Goal: Task Accomplishment & Management: Manage account settings

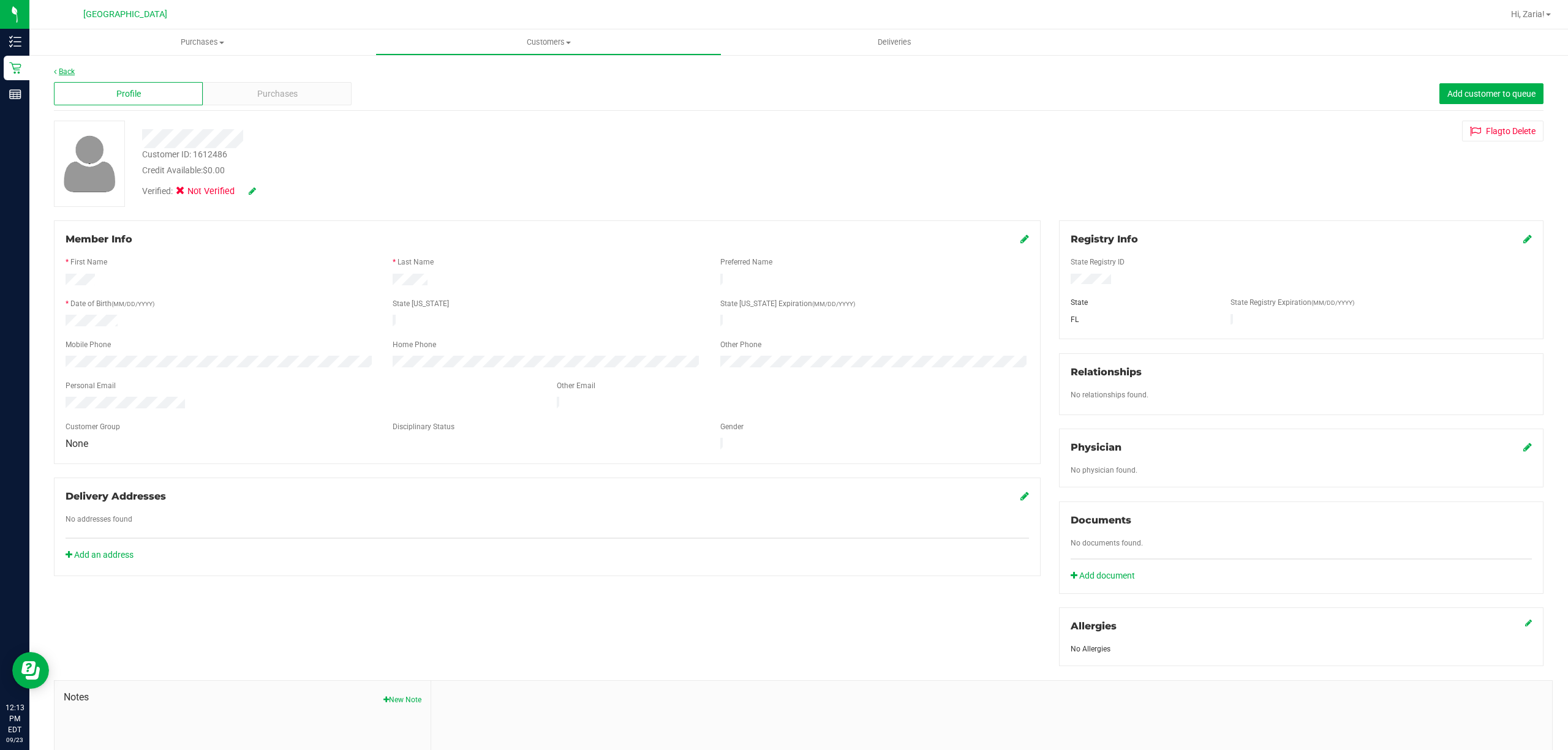
click at [71, 69] on link "Back" at bounding box center [65, 72] width 21 height 8
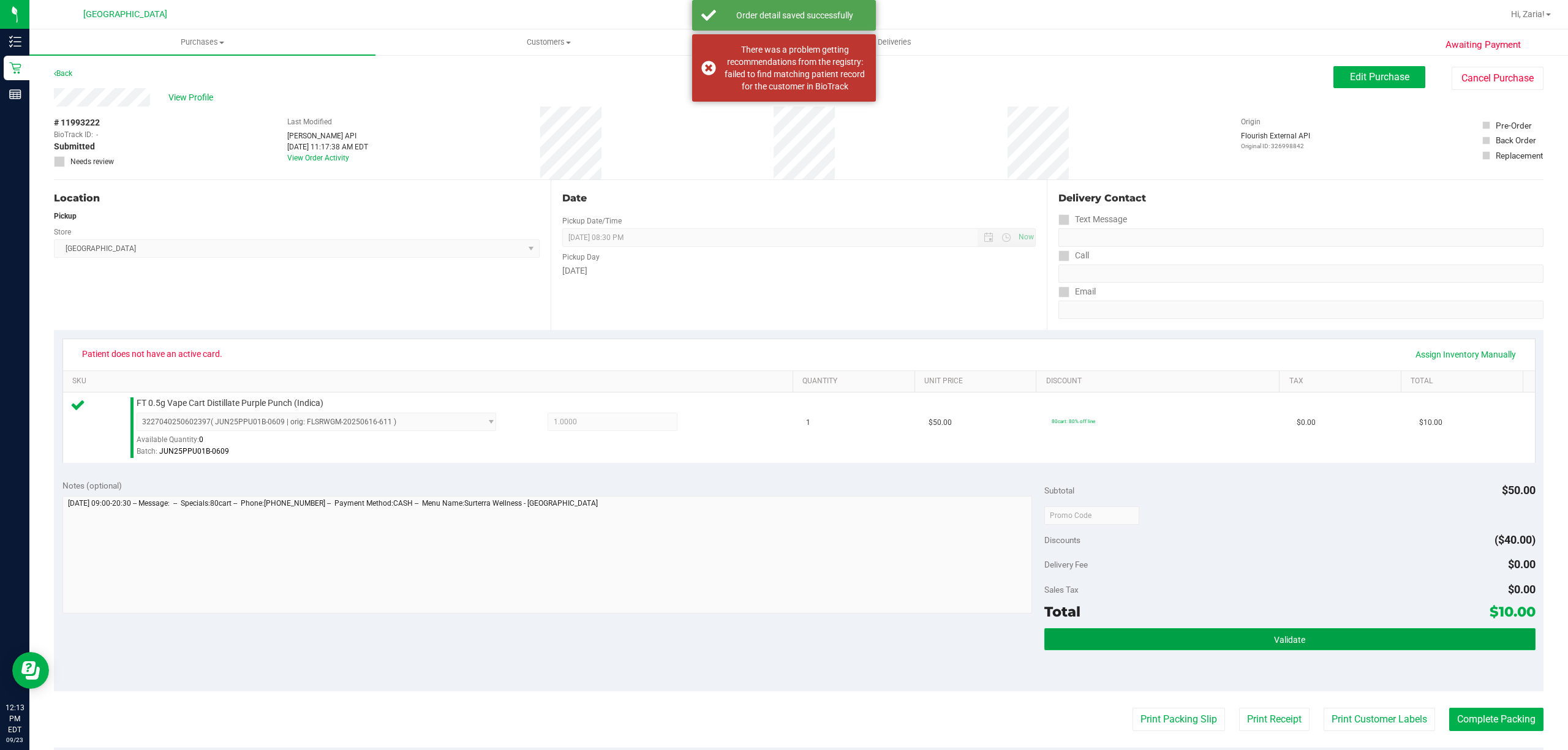
click at [1334, 633] on button "Validate" at bounding box center [1290, 638] width 491 height 22
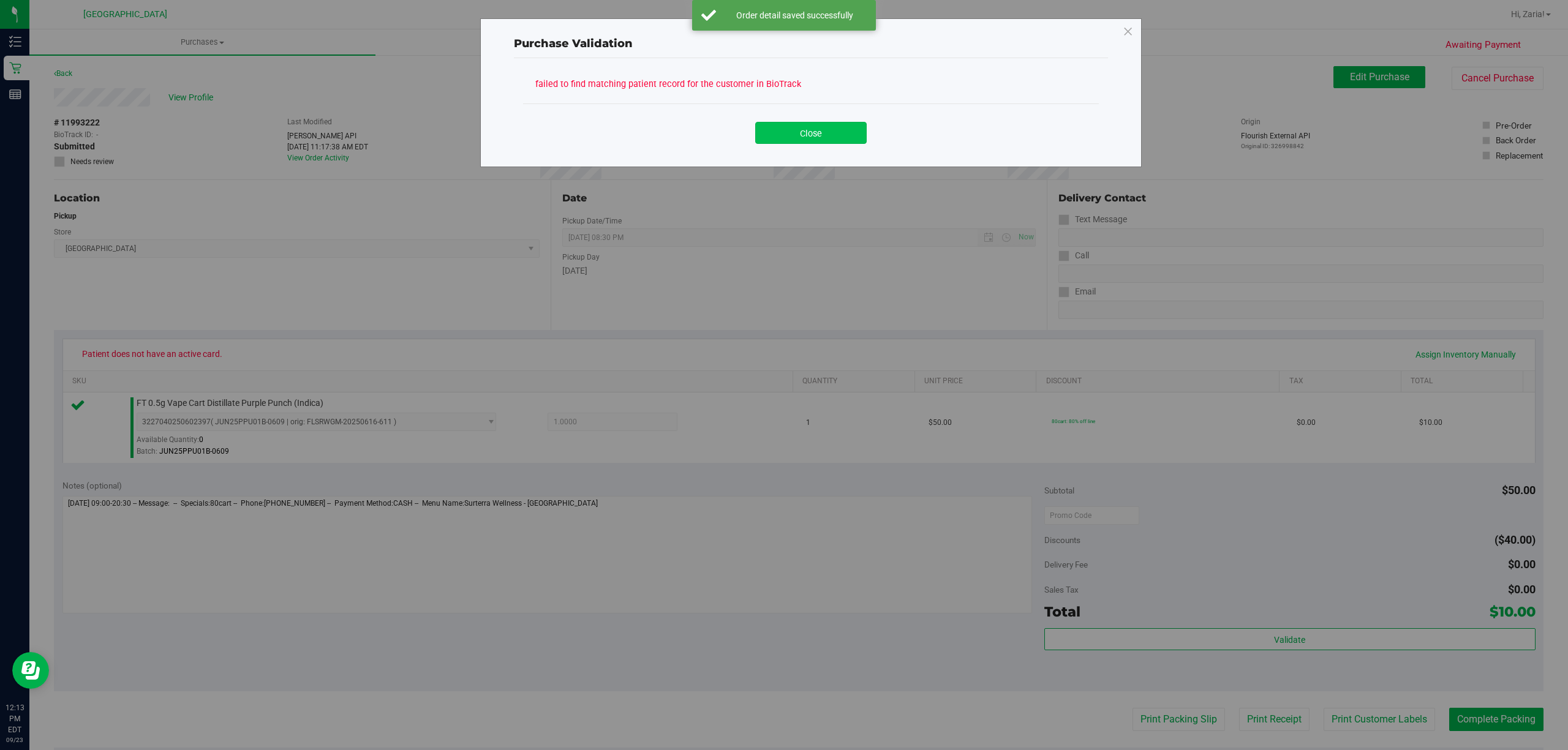
click at [804, 138] on button "Close" at bounding box center [811, 133] width 112 height 22
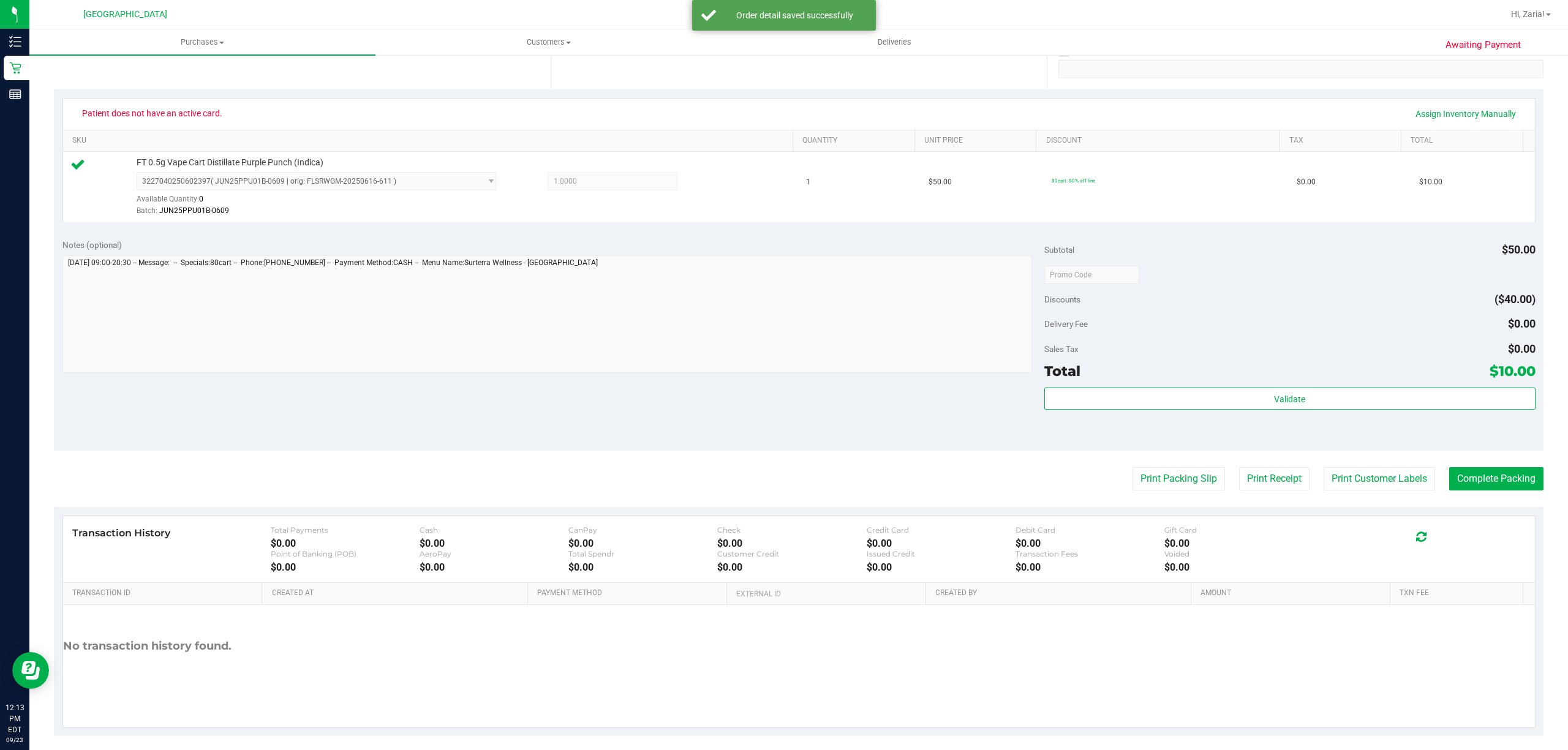
scroll to position [245, 0]
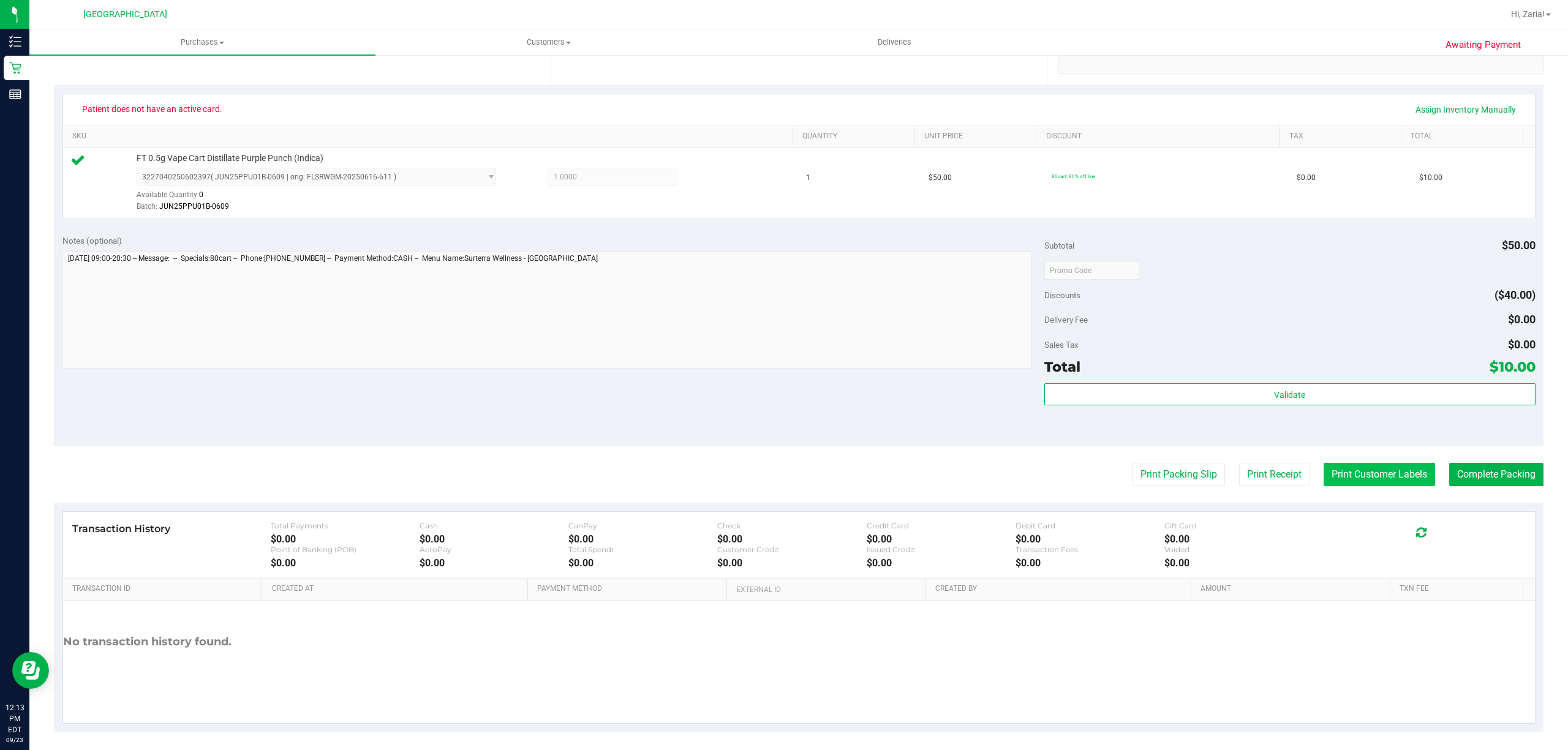
click at [1341, 469] on button "Print Customer Labels" at bounding box center [1379, 474] width 112 height 23
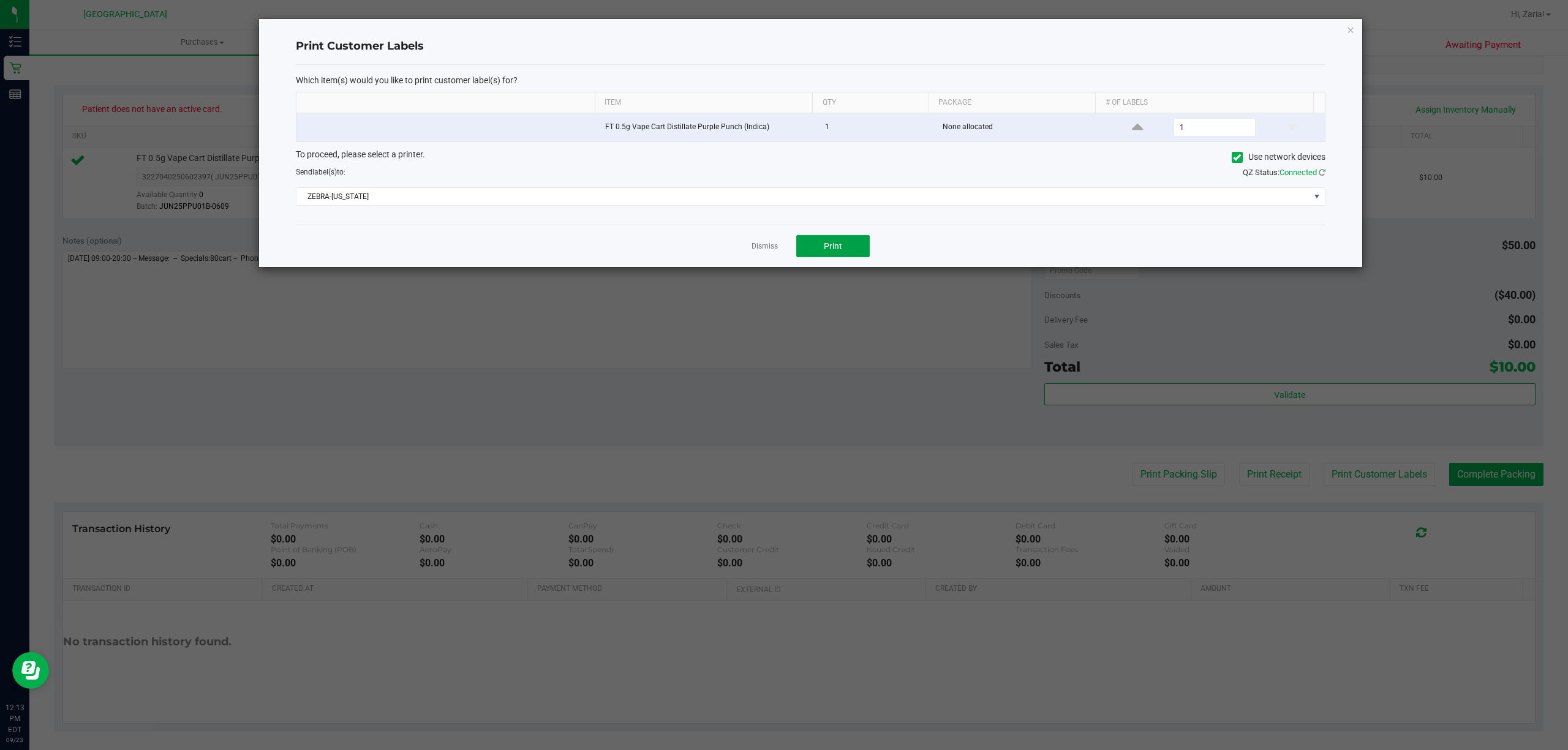
drag, startPoint x: 832, startPoint y: 256, endPoint x: 1251, endPoint y: 55, distance: 464.7
click at [1229, 61] on div "Print Customer Labels Which item(s) would you like to print customer label(s) f…" at bounding box center [811, 142] width 1103 height 248
click at [1346, 45] on div "Print Customer Labels Which item(s) would you like to print customer label(s) f…" at bounding box center [811, 142] width 1103 height 248
click at [1362, 39] on div "Print Customer Labels Which item(s) would you like to print customer label(s) f…" at bounding box center [811, 142] width 1105 height 249
click at [1346, 33] on icon "button" at bounding box center [1350, 29] width 8 height 15
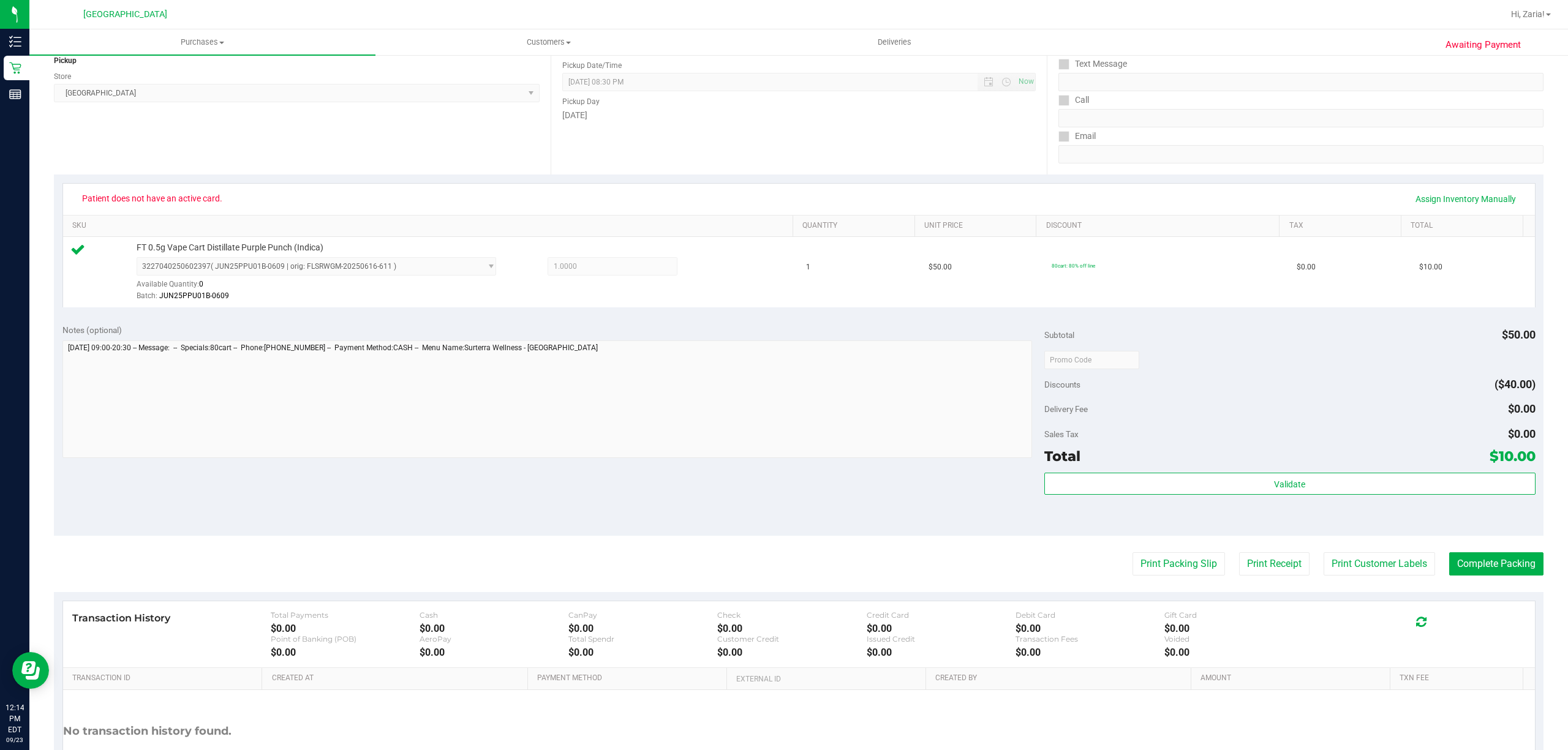
scroll to position [0, 0]
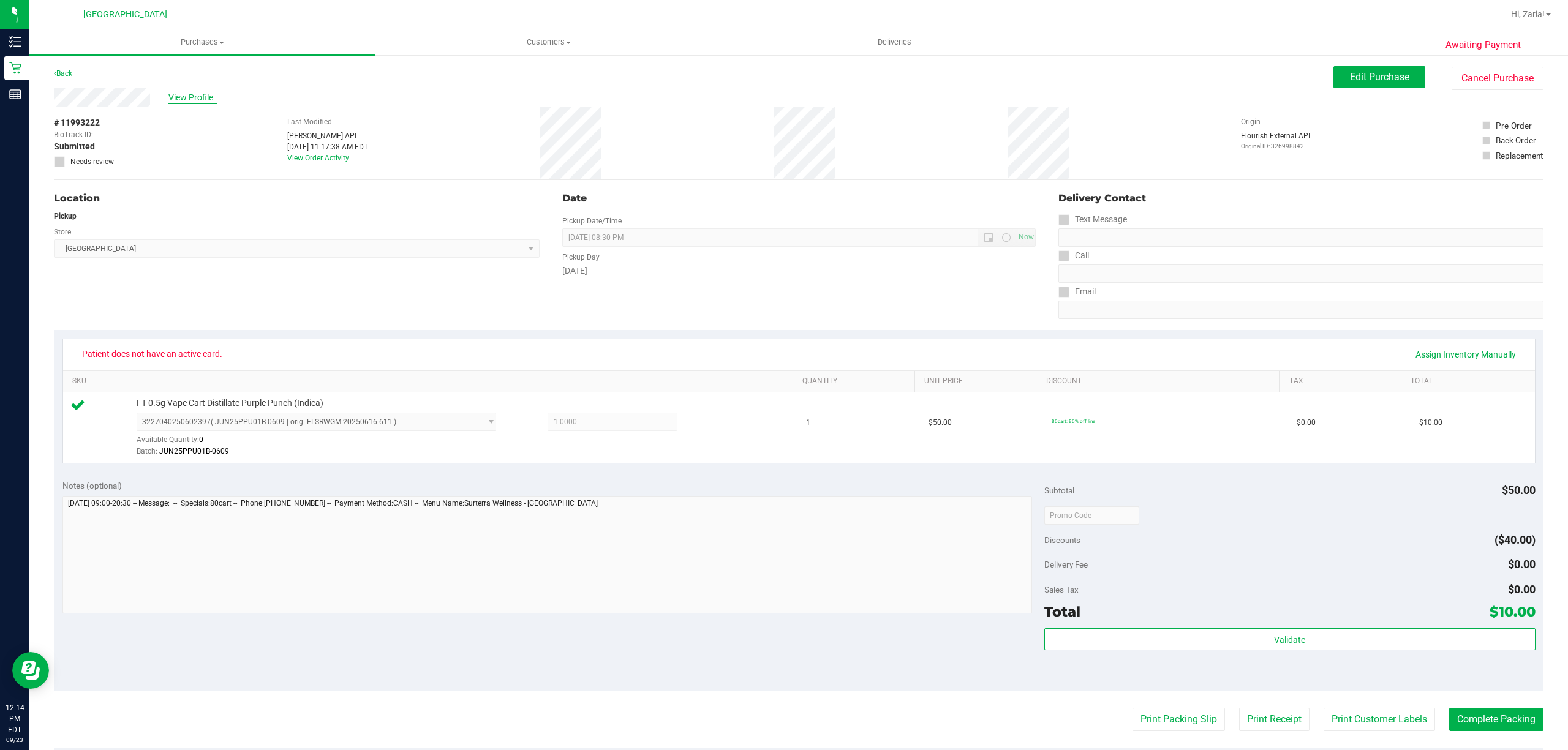
click at [199, 98] on span "View Profile" at bounding box center [193, 98] width 49 height 13
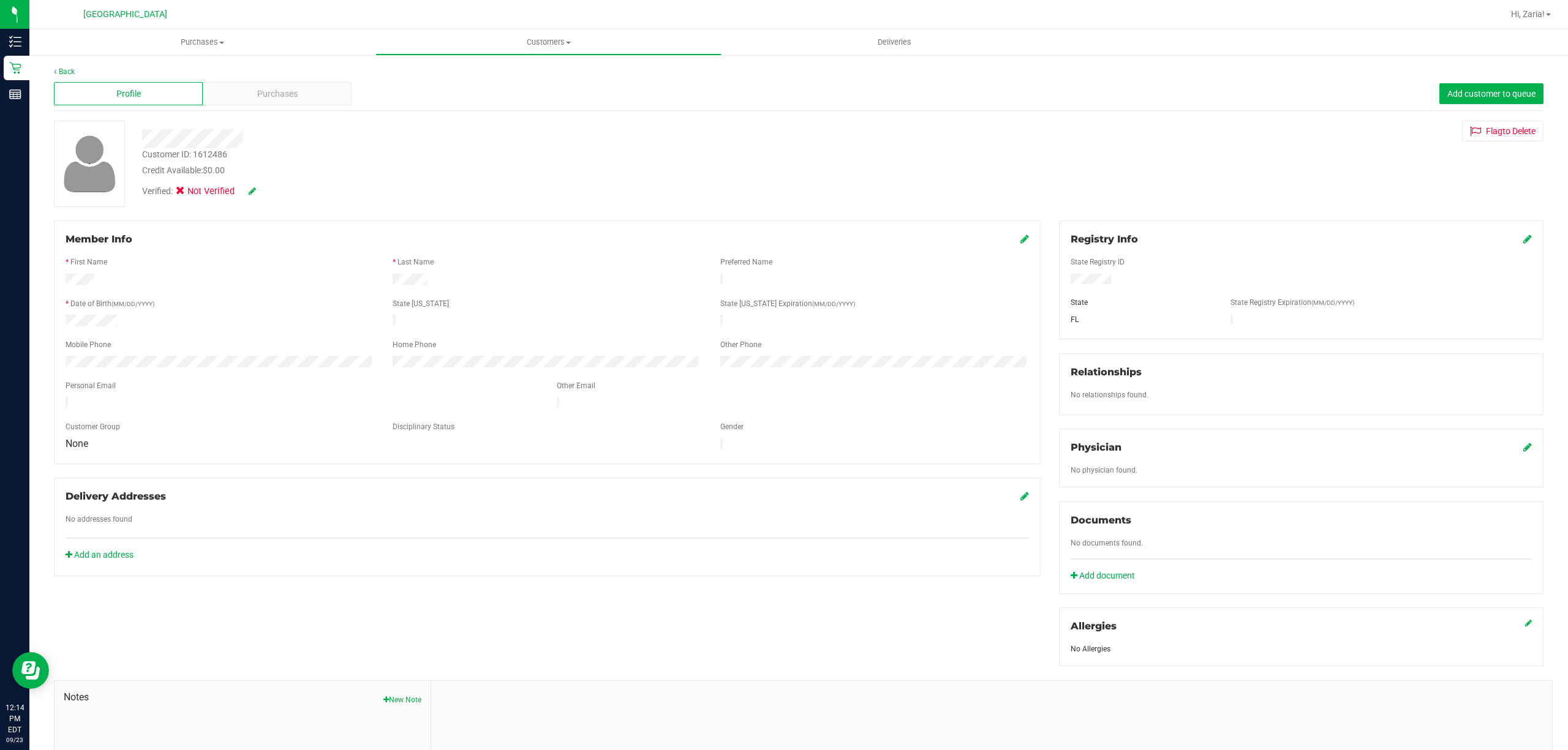
click at [1505, 241] on div "Registry Info" at bounding box center [1301, 239] width 461 height 15
click at [1524, 241] on icon at bounding box center [1528, 239] width 8 height 10
click at [1522, 234] on div "Registry Info State Registry ID * State State Registry Expiration (MM/DD/YYYY) …" at bounding box center [1301, 283] width 484 height 126
click at [1520, 234] on div "Registry Info State Registry ID * State State Registry Expiration (MM/DD/YYYY) …" at bounding box center [1301, 283] width 484 height 126
click at [1521, 236] on icon at bounding box center [1527, 240] width 11 height 10
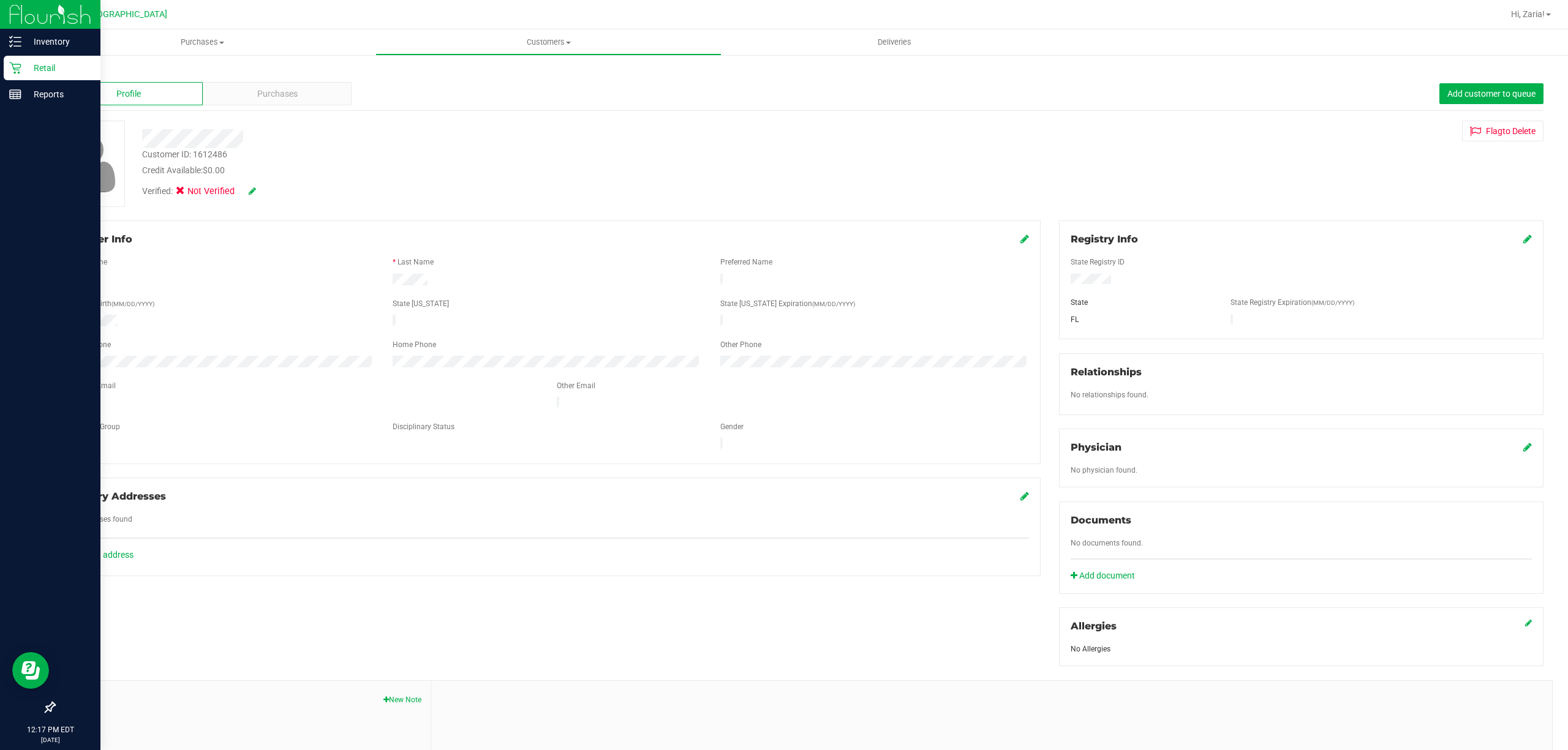
click at [54, 69] on p "Retail" at bounding box center [58, 67] width 74 height 15
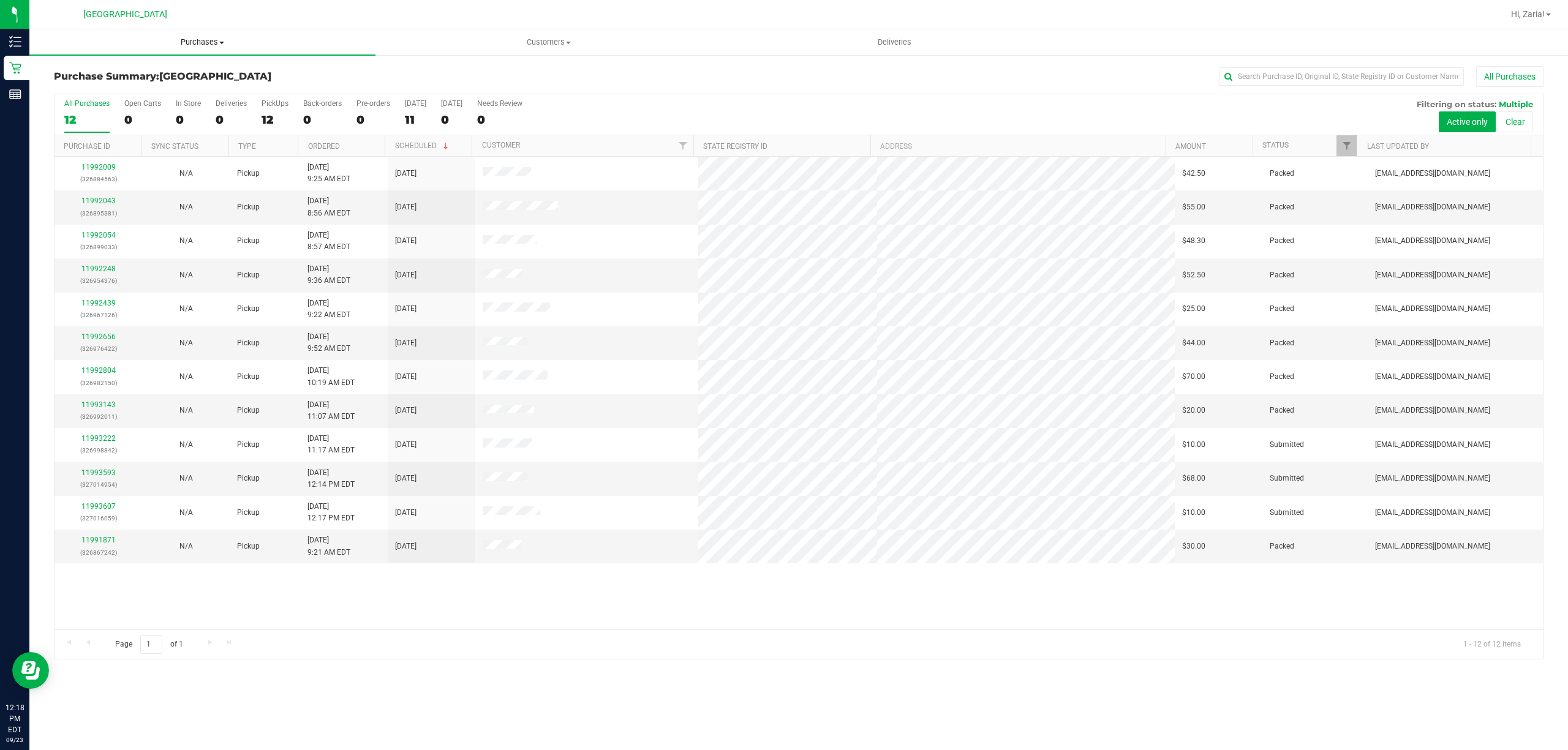
click at [221, 50] on uib-tab-heading "Purchases Summary of purchases Fulfillment All purchases" at bounding box center [202, 42] width 346 height 26
click at [192, 97] on li "All purchases" at bounding box center [202, 103] width 346 height 15
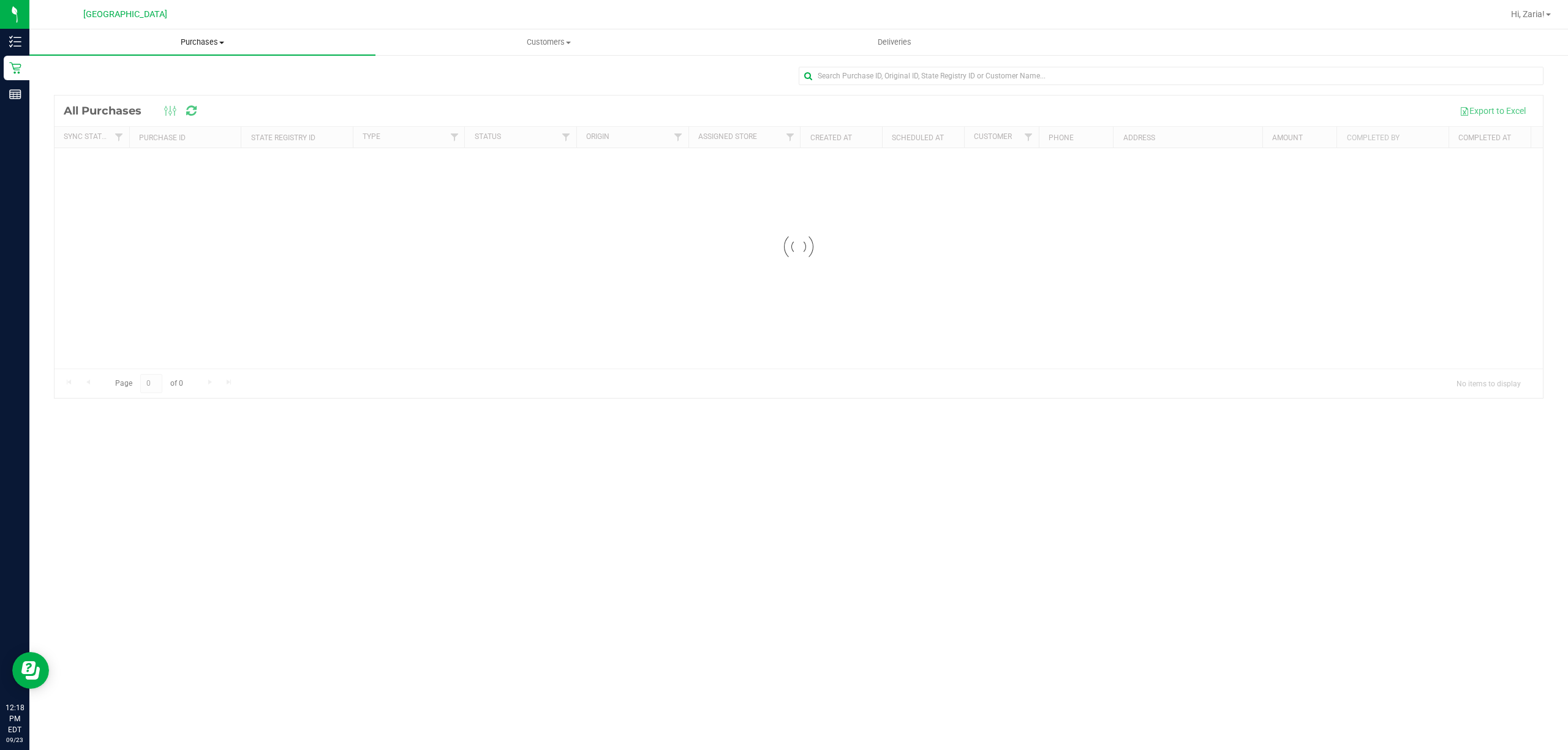
click at [177, 47] on span "Purchases" at bounding box center [202, 42] width 346 height 11
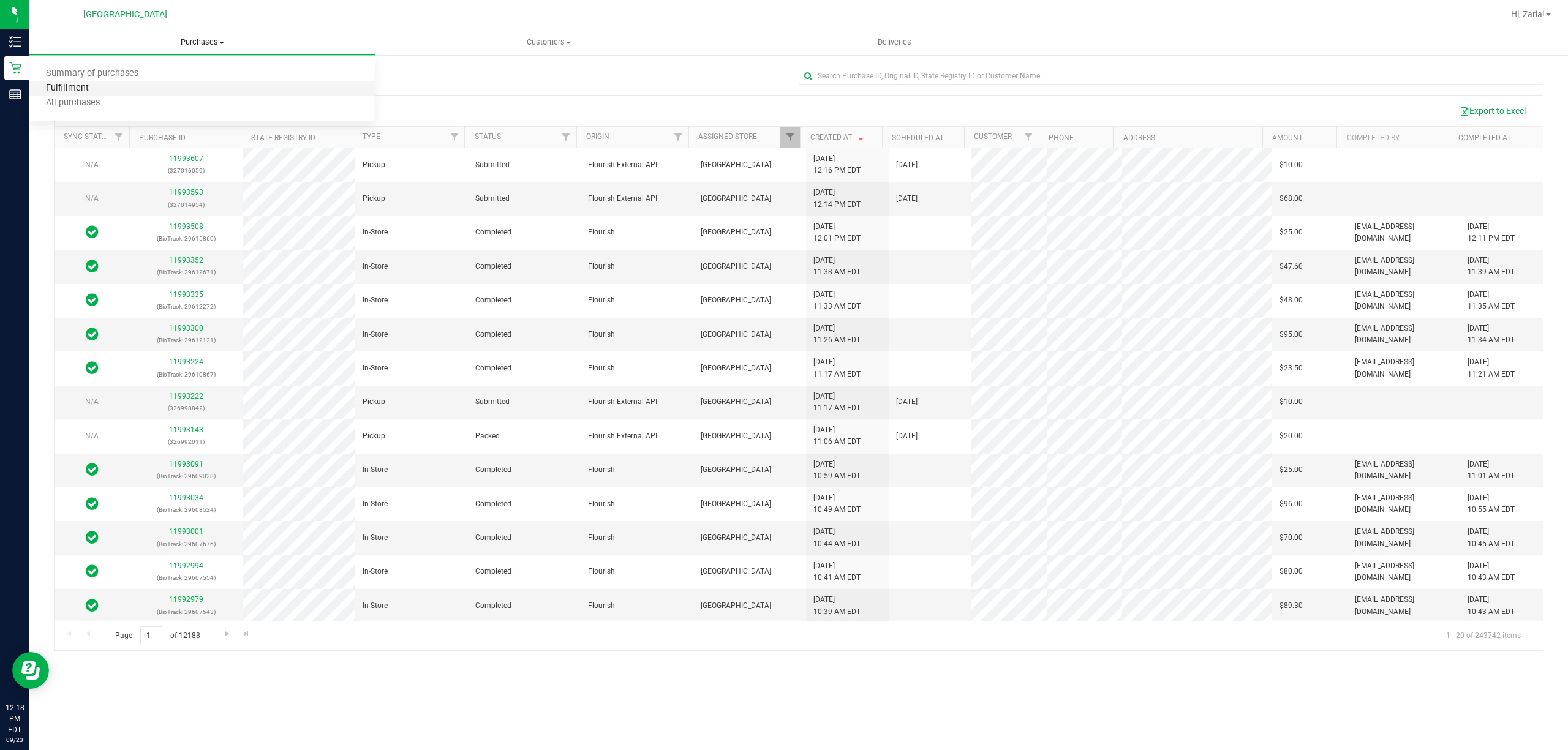
click at [81, 84] on span "Fulfillment" at bounding box center [67, 88] width 76 height 11
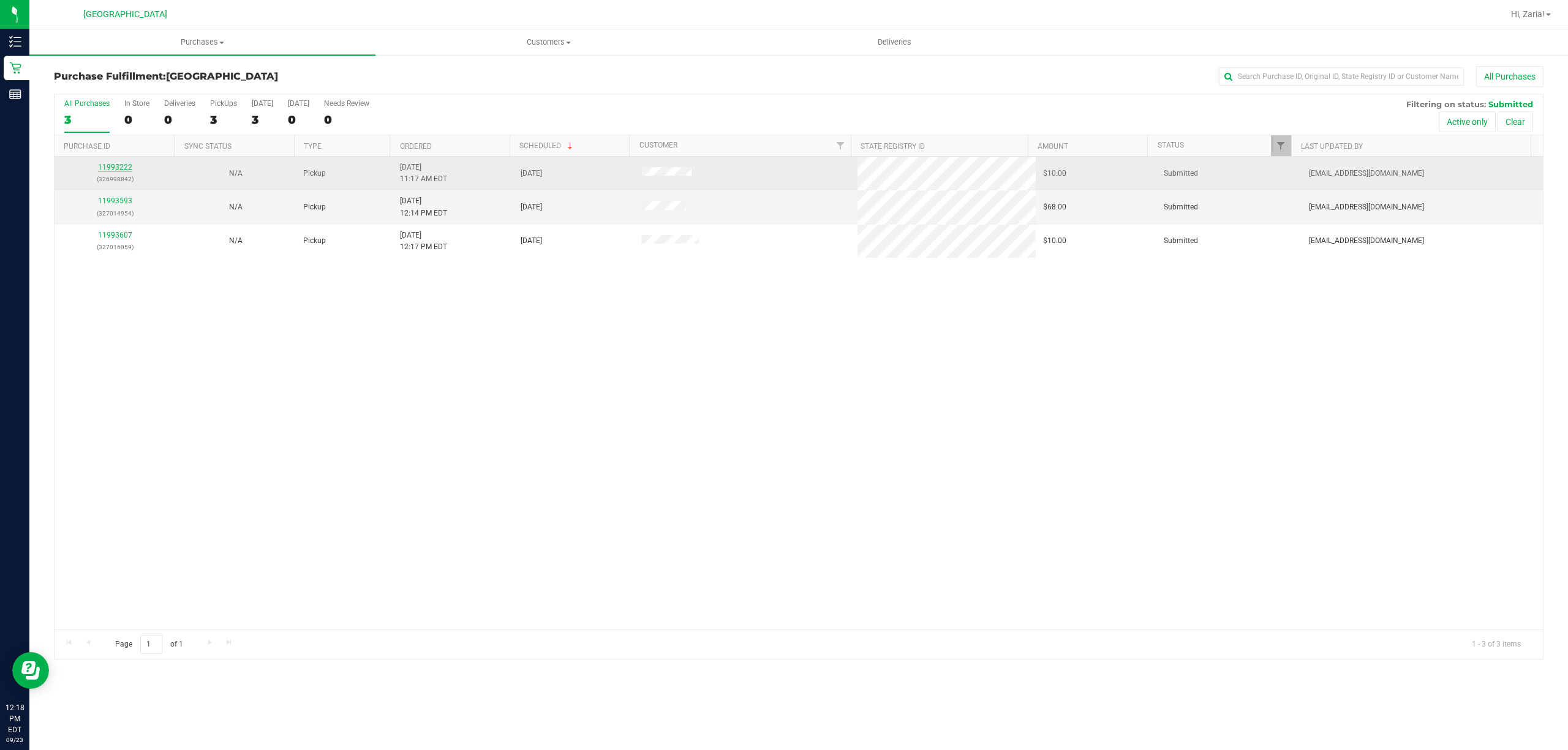
click at [109, 170] on link "11993222" at bounding box center [115, 167] width 34 height 8
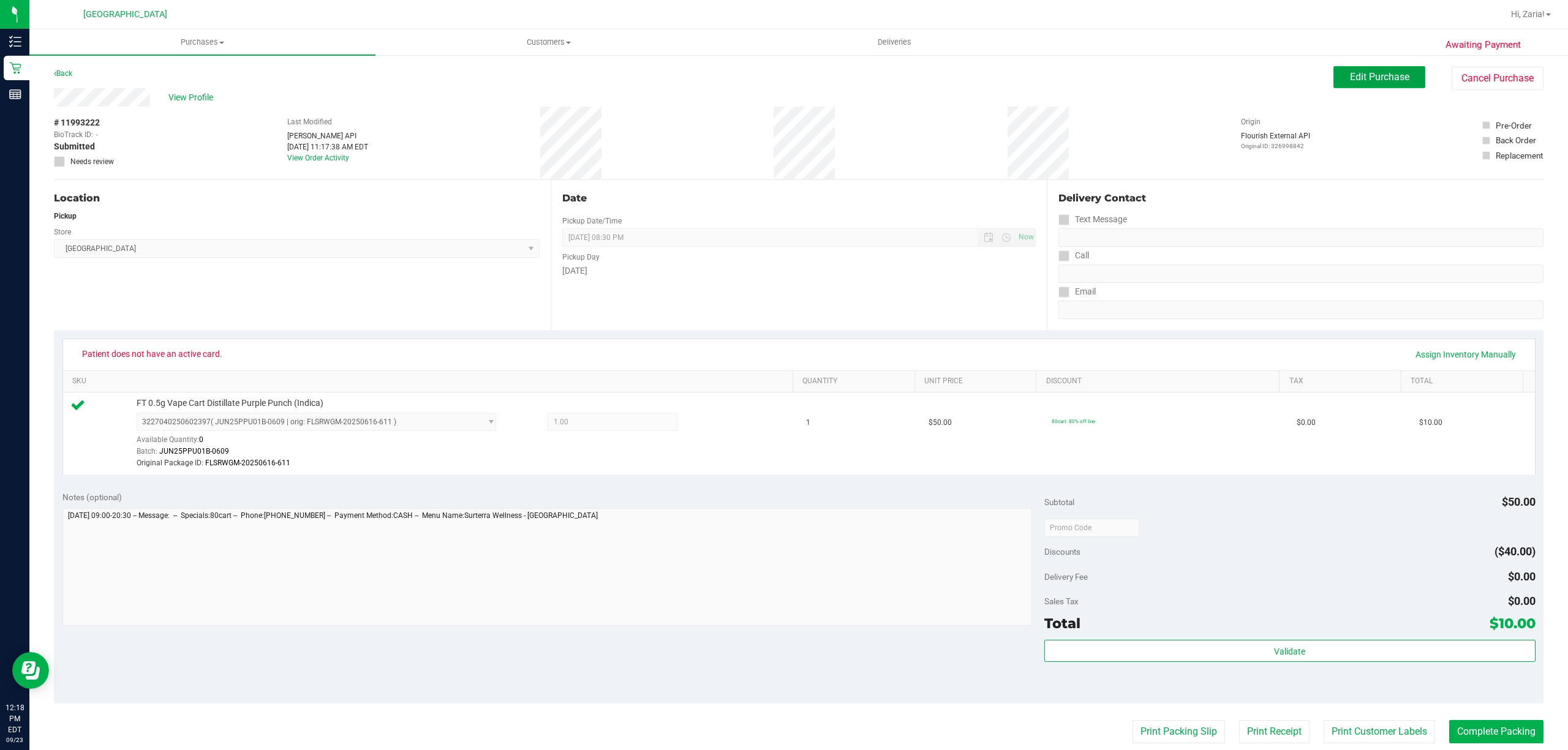
click at [1334, 74] on button "Edit Purchase" at bounding box center [1379, 76] width 92 height 22
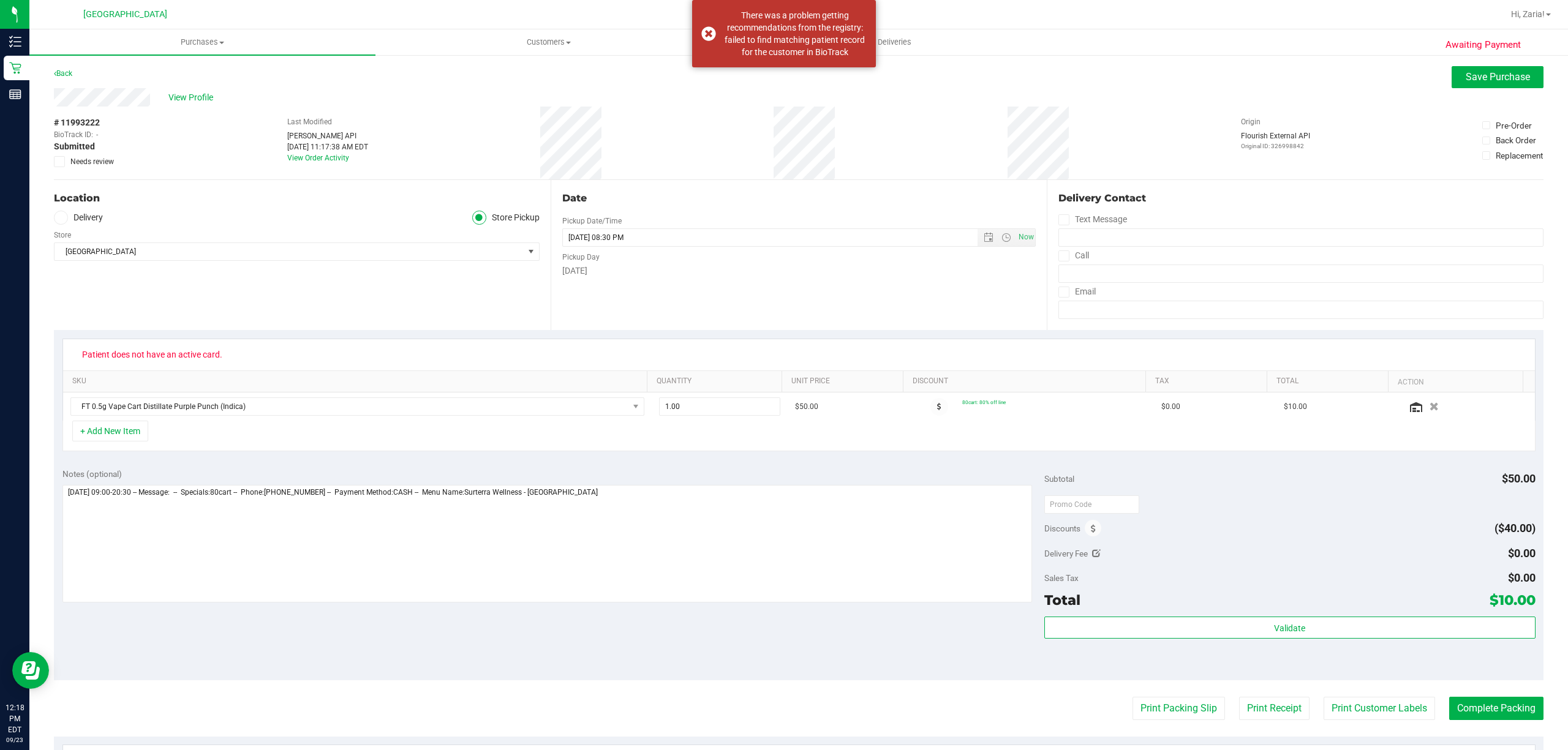
click at [93, 66] on div "Back Save Purchase" at bounding box center [799, 76] width 1490 height 22
click at [74, 65] on div "Awaiting Payment Back Save Purchase View Profile # 11993222 BioTrack ID: - Subm…" at bounding box center [799, 522] width 1539 height 936
click at [69, 69] on link "Back" at bounding box center [63, 74] width 18 height 8
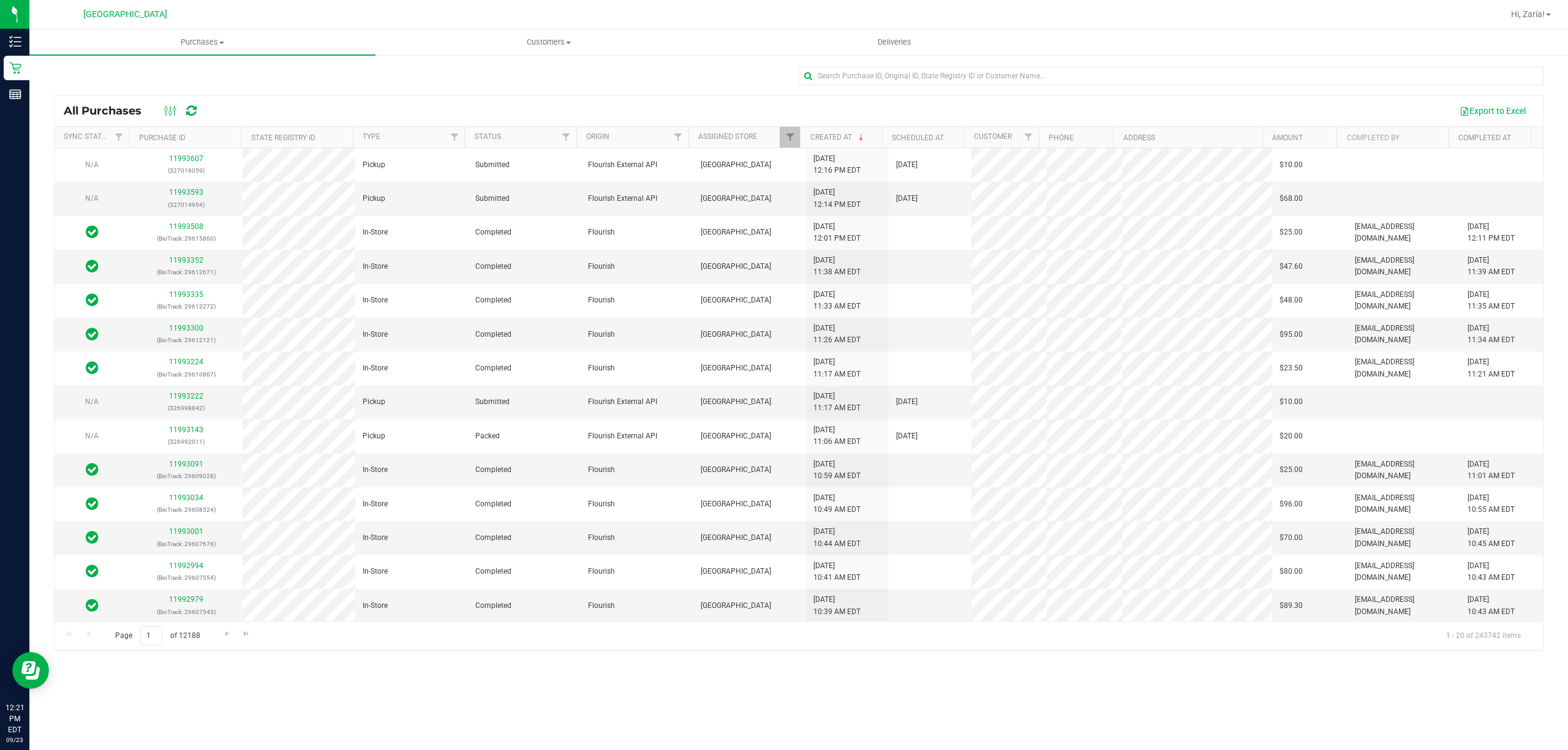
click at [373, 749] on div "Purchases Summary of purchases Fulfillment All purchases Customers All customer…" at bounding box center [799, 389] width 1539 height 721
click at [263, 20] on div at bounding box center [861, 14] width 1284 height 24
